Goal: Complete application form

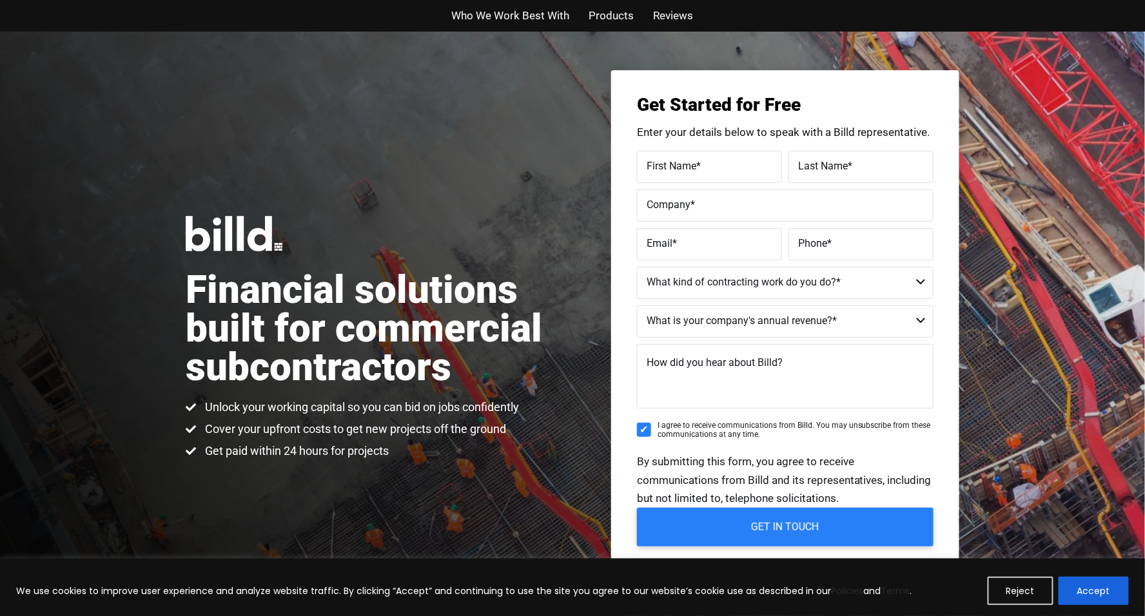
click at [691, 164] on span "First Name" at bounding box center [672, 166] width 50 height 12
click at [691, 164] on input "First Name *" at bounding box center [709, 167] width 145 height 32
type input "[PERSON_NAME]"
type input "A [PERSON_NAME] Service/ At Home Alone"
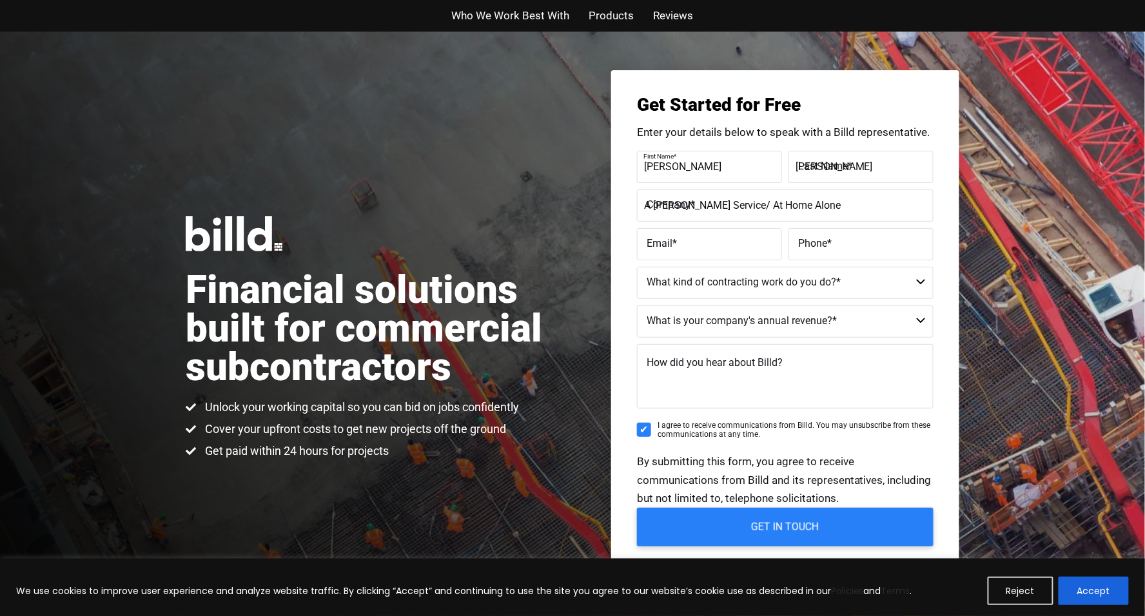
type input "[EMAIL_ADDRESS][DOMAIN_NAME]"
type input "[PHONE_NUMBER]"
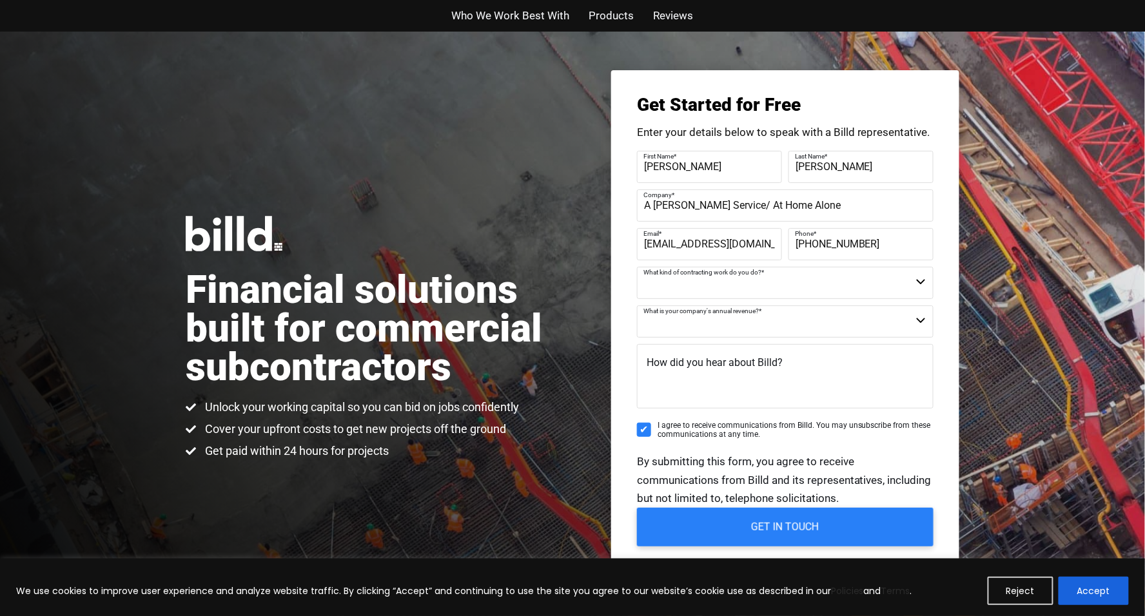
click at [851, 202] on label "Company *" at bounding box center [783, 195] width 280 height 19
click at [851, 202] on input "A [PERSON_NAME] Service/ At Home Alone" at bounding box center [785, 206] width 297 height 32
type input "A [PERSON_NAME] Services LLC"
click at [898, 248] on input "[PHONE_NUMBER]" at bounding box center [860, 244] width 145 height 32
click at [739, 288] on select "Commercial Commercial and Residential Residential Not a Contractor" at bounding box center [785, 283] width 297 height 32
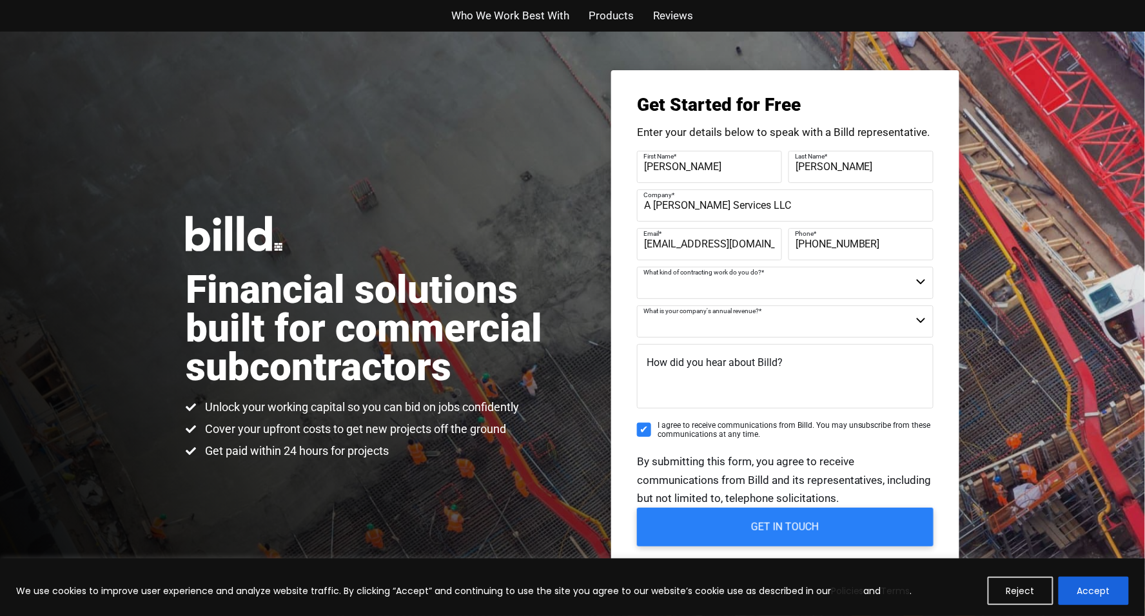
select select "Commercial and Residential"
click at [637, 267] on select "Commercial Commercial and Residential Residential Not a Contractor" at bounding box center [785, 283] width 297 height 32
click at [712, 331] on select "$40M + $25M - $40M $8M - $25M $4M - $8M $2M - $4M $1M - $2M Less than $1M" at bounding box center [785, 322] width 297 height 32
select select "$4M - $8M"
click at [637, 306] on select "$40M + $25M - $40M $8M - $25M $4M - $8M $2M - $4M $1M - $2M Less than $1M" at bounding box center [785, 322] width 297 height 32
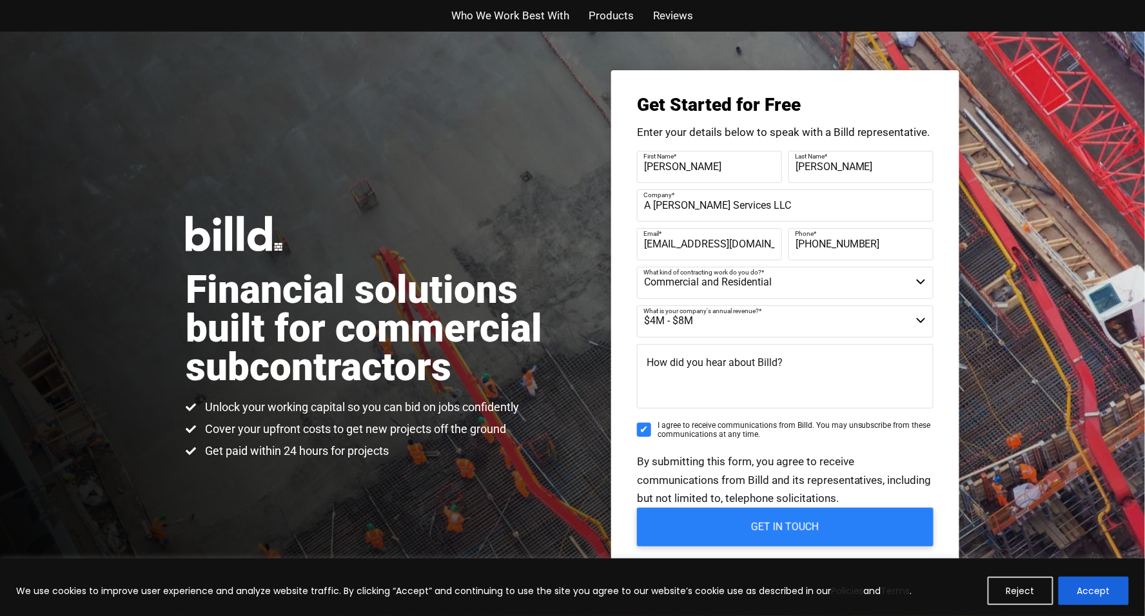
click at [697, 370] on label "How did you hear about Billd?" at bounding box center [715, 363] width 136 height 19
click at [697, 370] on textarea "How did you hear about Billd?" at bounding box center [785, 376] width 297 height 64
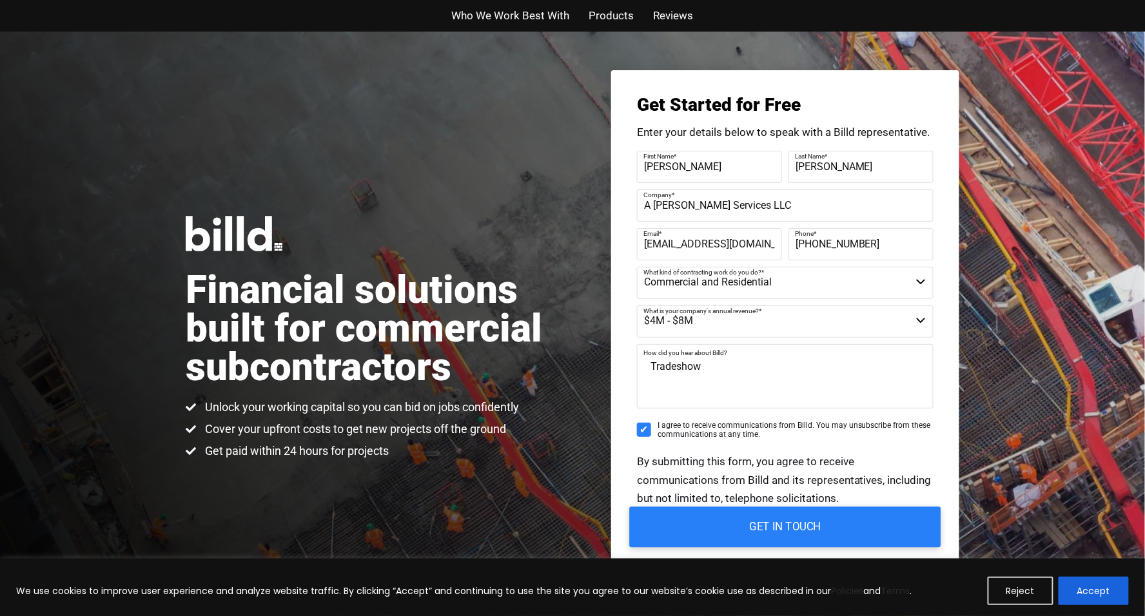
type textarea "Tradeshow"
click at [810, 526] on input "GET IN TOUCH" at bounding box center [785, 527] width 311 height 41
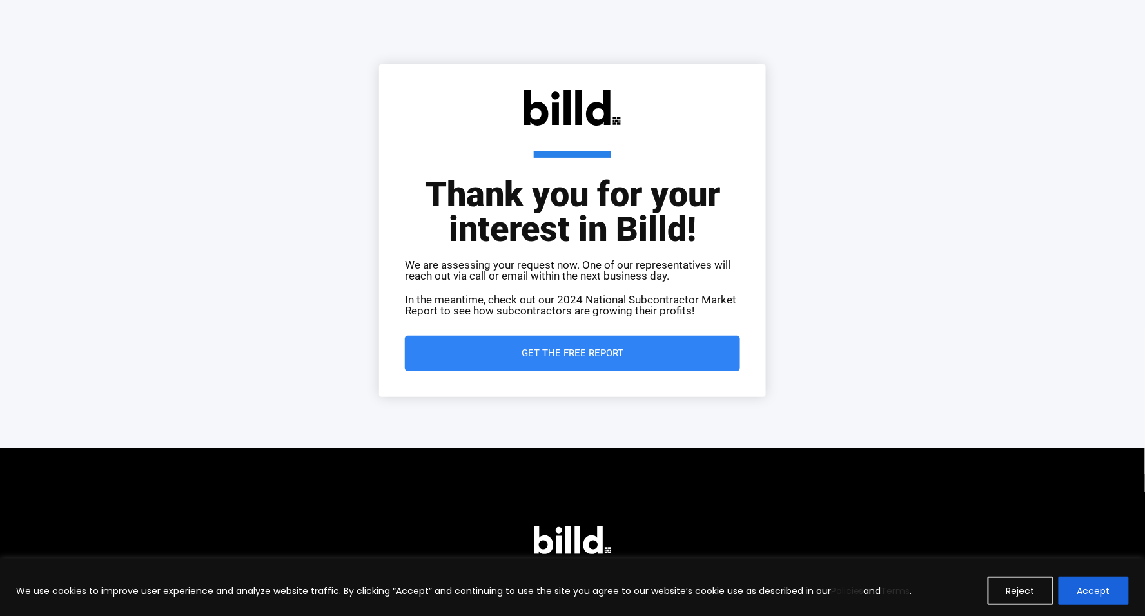
click at [605, 355] on span "Get the Free Report" at bounding box center [573, 354] width 102 height 10
click at [1071, 593] on button "Accept" at bounding box center [1093, 591] width 70 height 28
